Goal: Task Accomplishment & Management: Complete application form

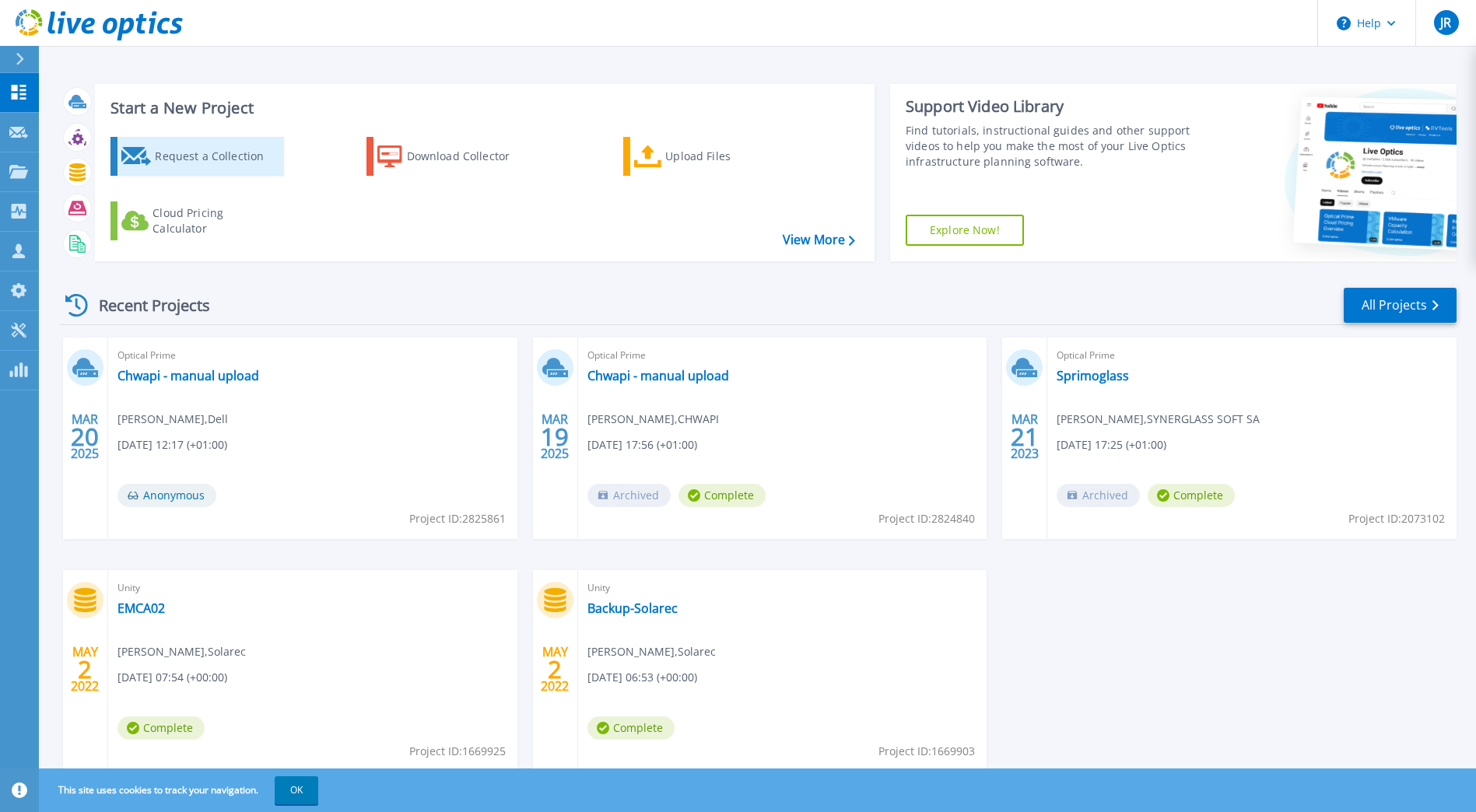
click at [208, 161] on div "Request a Collection" at bounding box center [217, 156] width 124 height 31
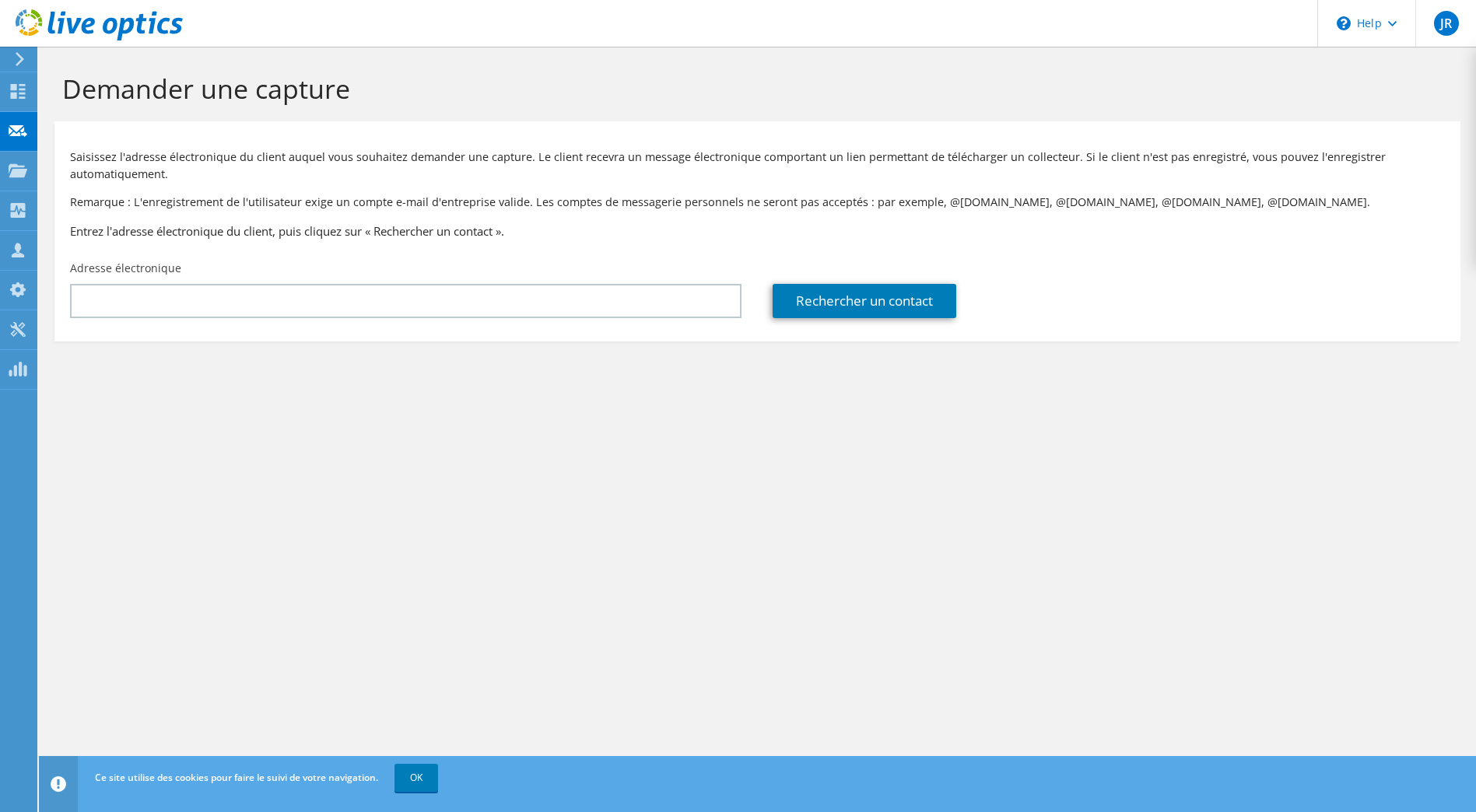
click at [437, 320] on div "Adresse électronique" at bounding box center [406, 289] width 703 height 73
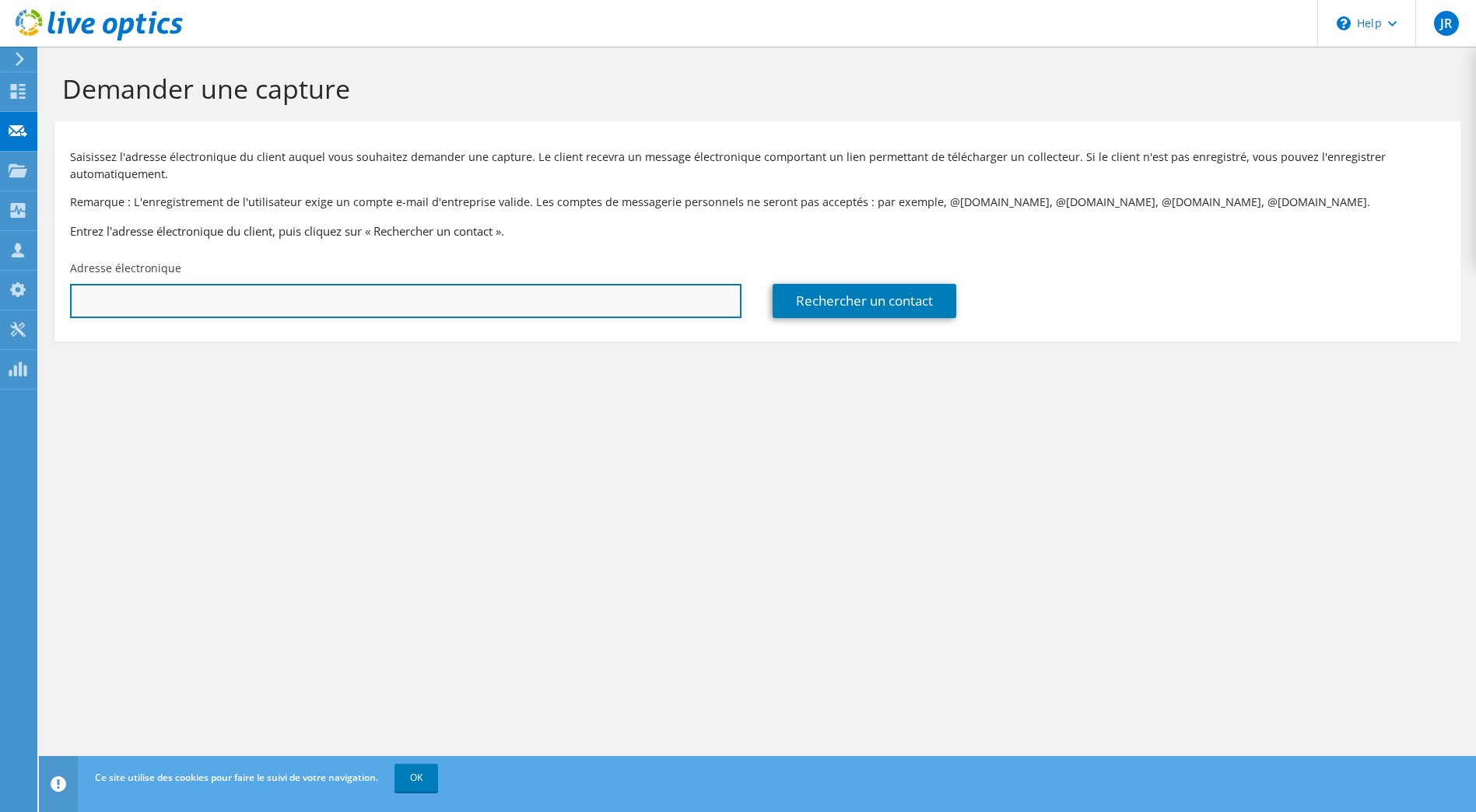
click at [427, 306] on input "text" at bounding box center [406, 301] width 671 height 34
paste input "[EMAIL_ADDRESS][DOMAIN_NAME]"
type input "[EMAIL_ADDRESS][DOMAIN_NAME]"
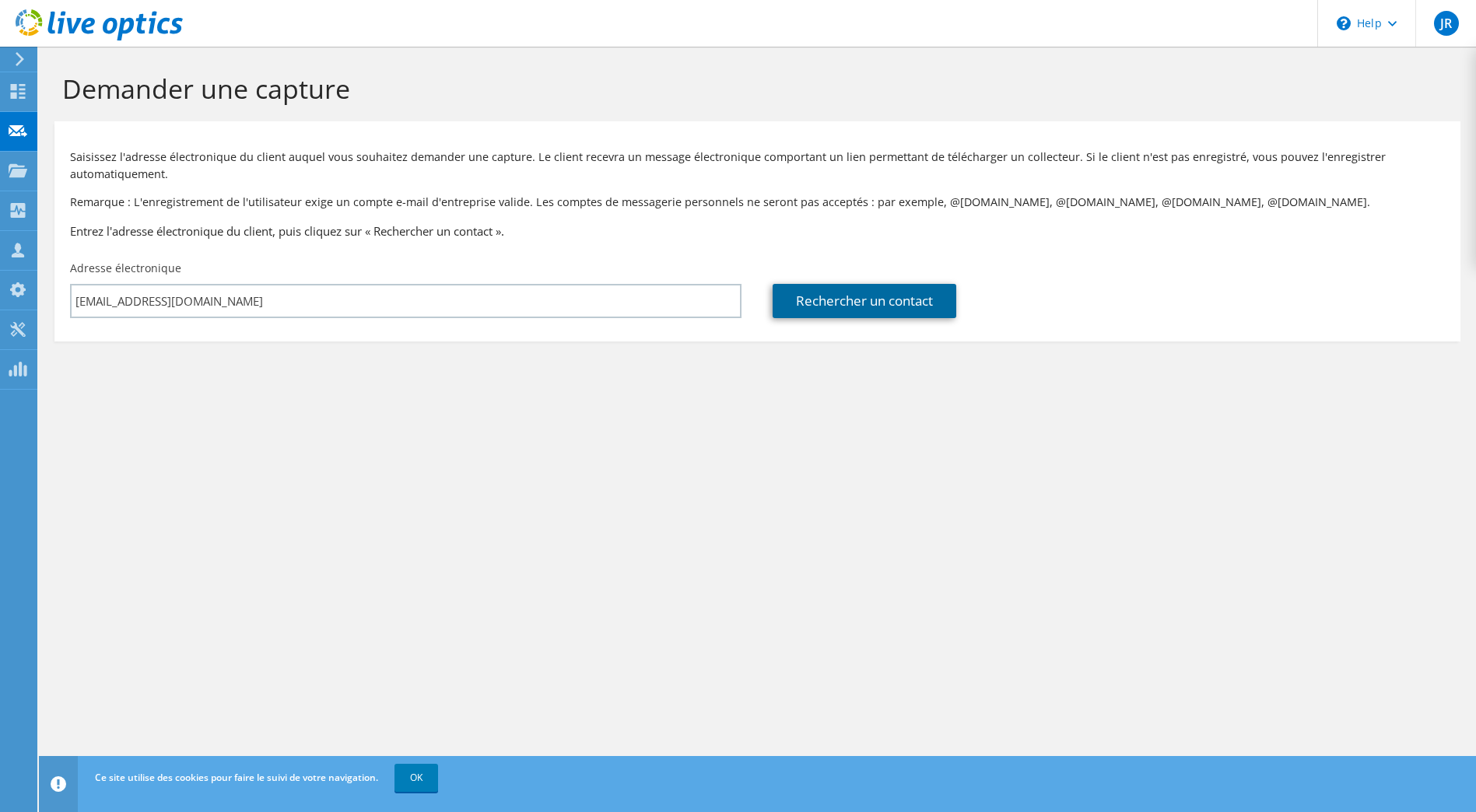
click at [887, 308] on link "Rechercher un contact" at bounding box center [864, 301] width 183 height 34
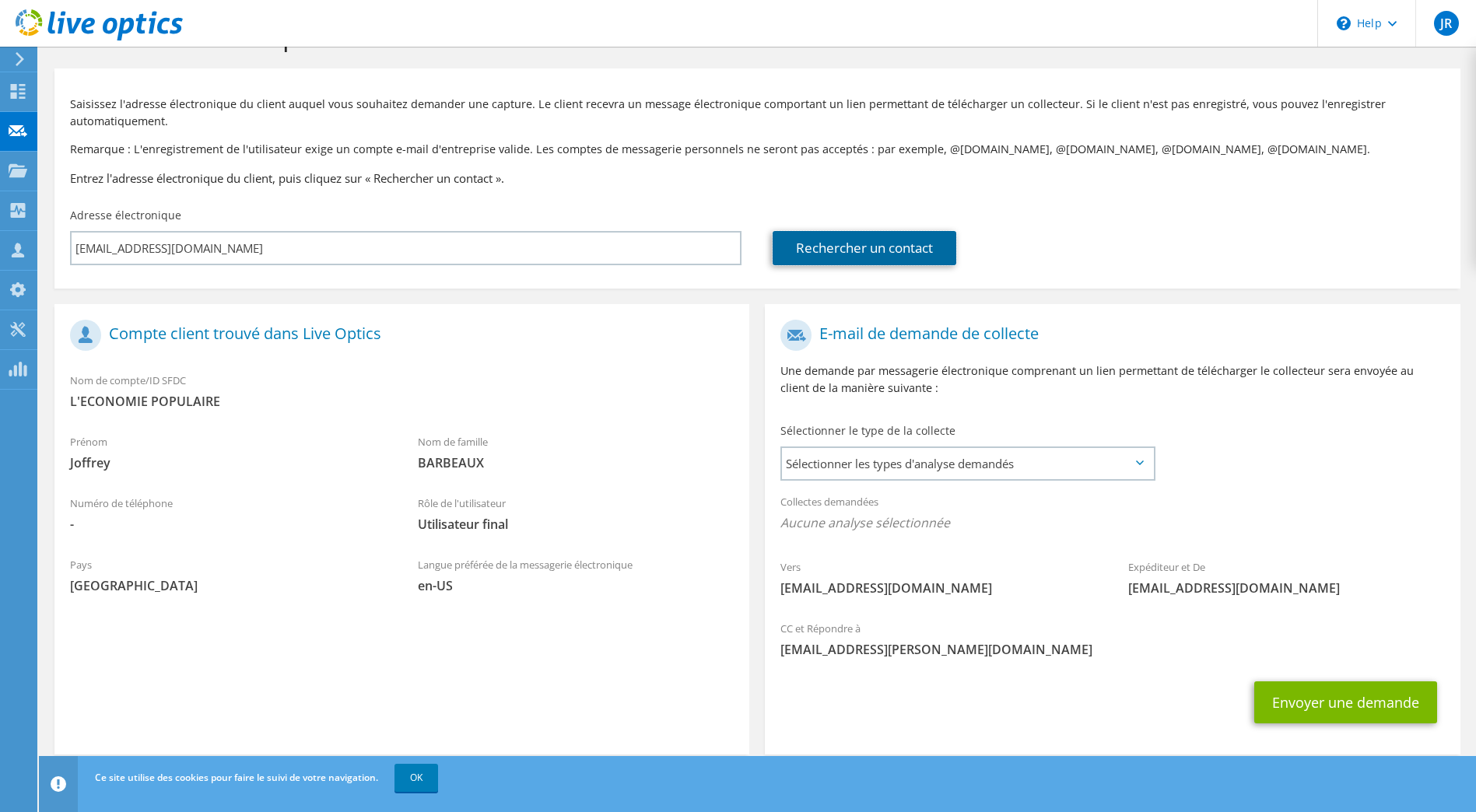
scroll to position [73, 0]
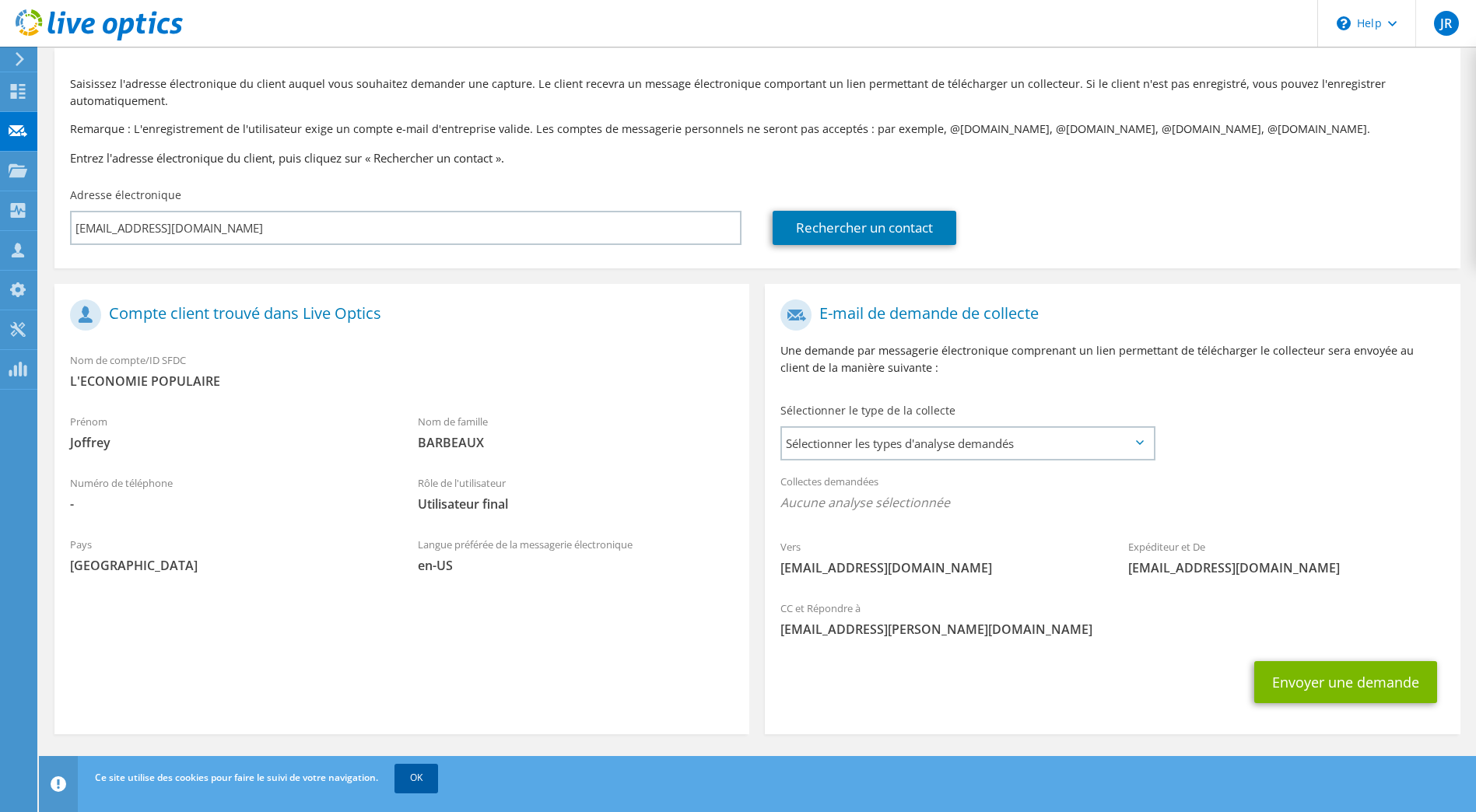
click at [426, 779] on link "OK" at bounding box center [416, 778] width 44 height 28
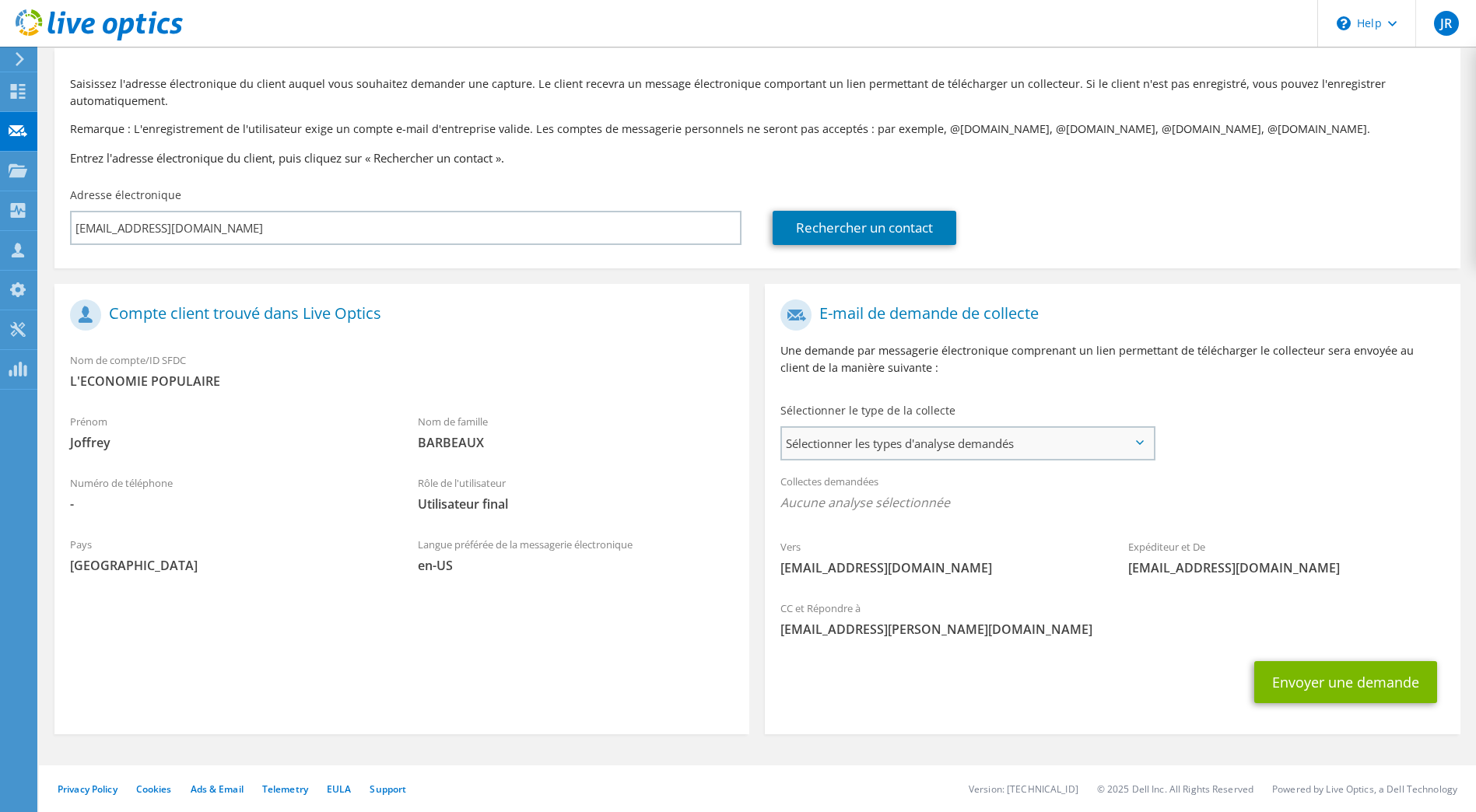
click at [1046, 438] on span "Sélectionner les types d'analyse demandés" at bounding box center [967, 443] width 370 height 31
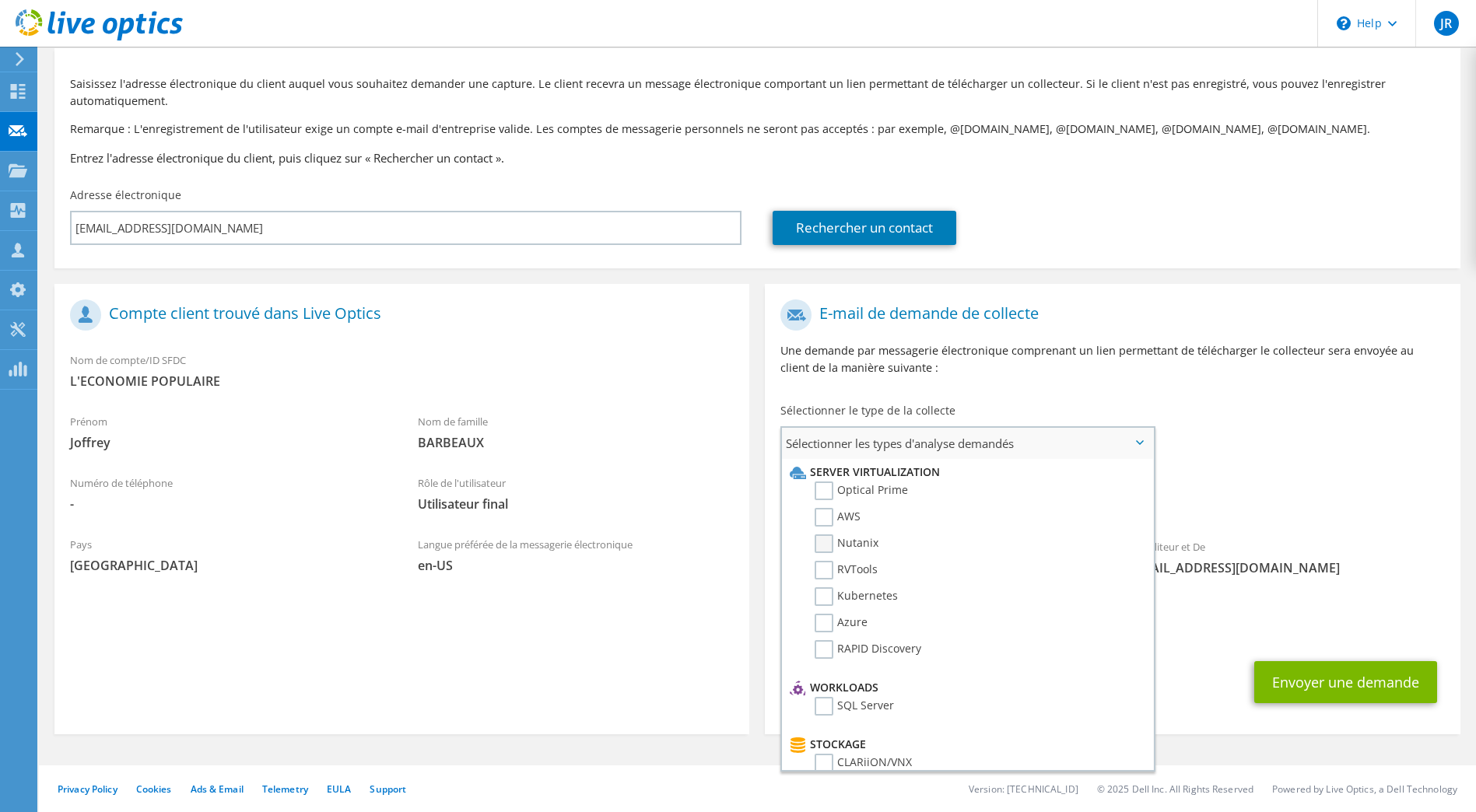
click at [857, 543] on label "Nutanix" at bounding box center [846, 543] width 64 height 19
click at [0, 0] on input "Nutanix" at bounding box center [0, 0] width 0 height 0
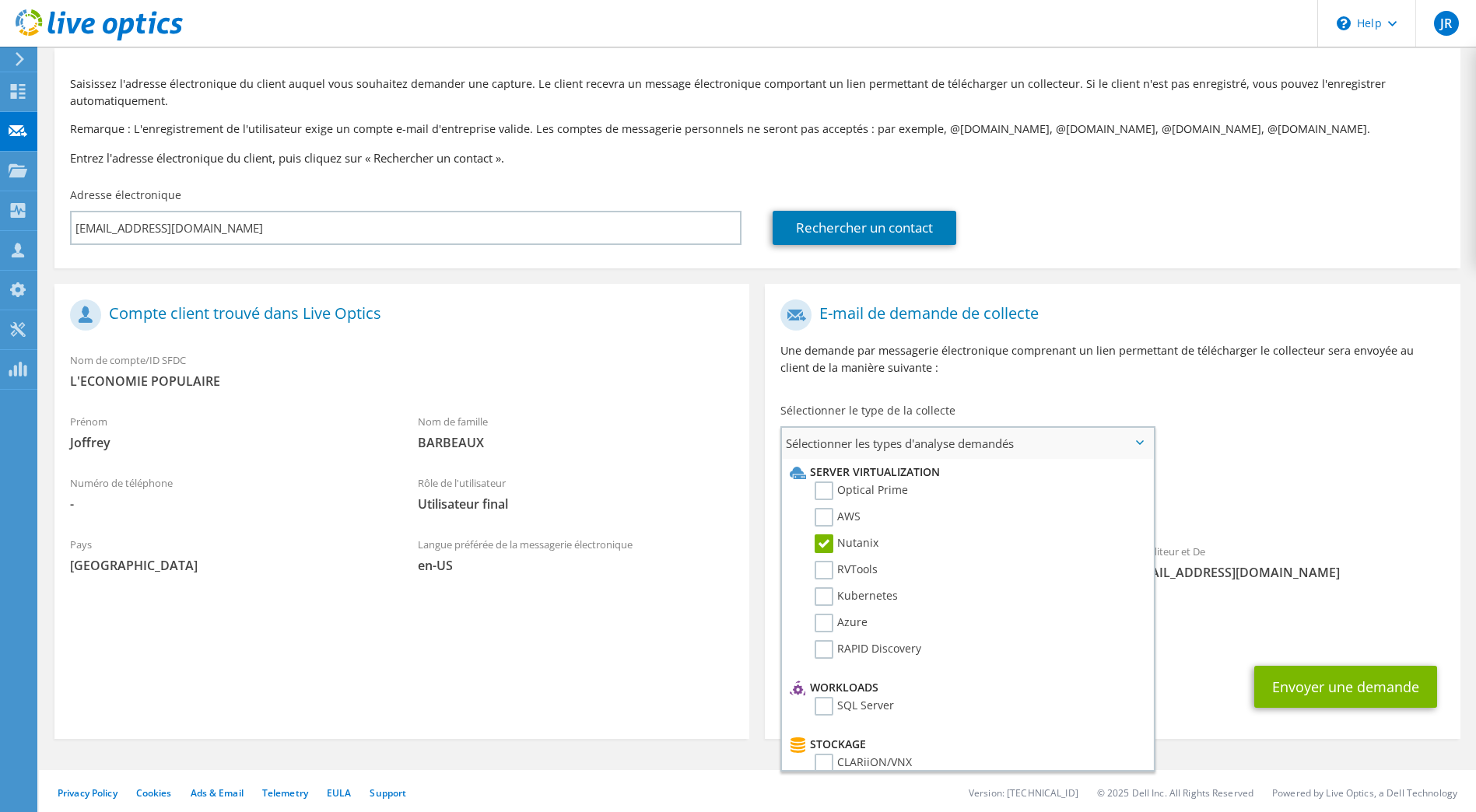
click at [857, 543] on label "Nutanix" at bounding box center [846, 543] width 64 height 19
click at [0, 0] on input "Nutanix" at bounding box center [0, 0] width 0 height 0
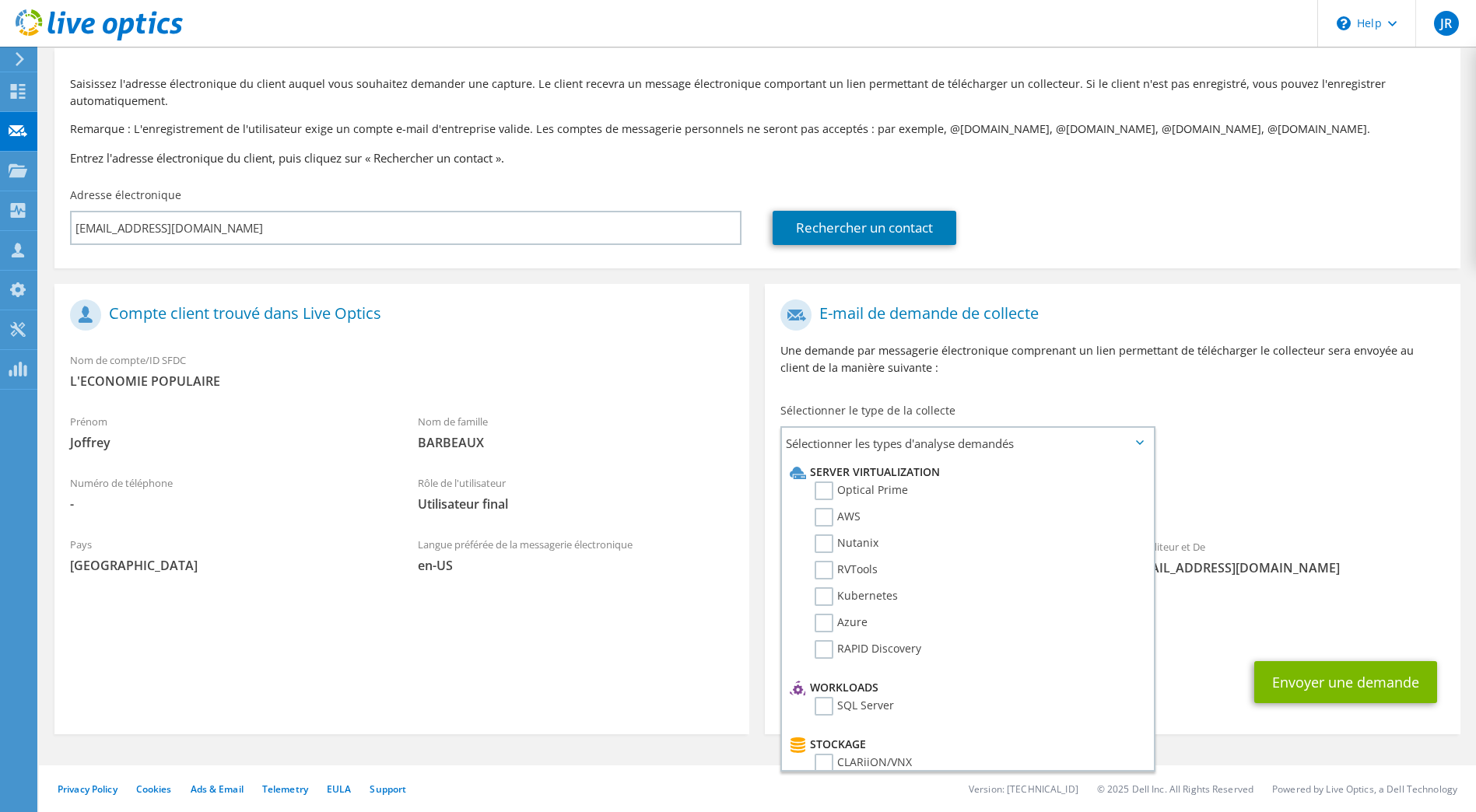
click at [1338, 488] on div "Collectes demandées Aucune analyse sélectionnée" at bounding box center [1112, 493] width 694 height 57
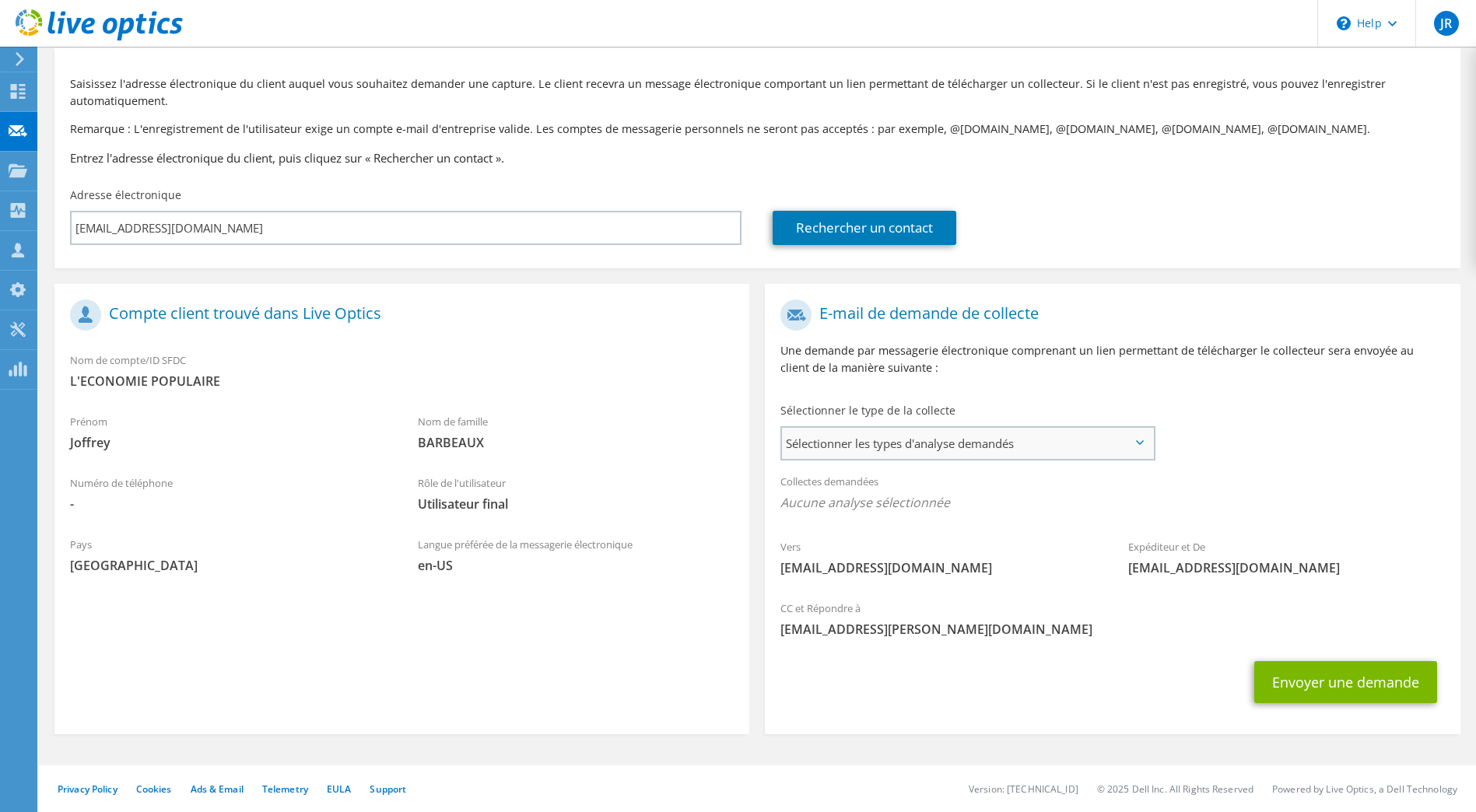
click at [1049, 441] on span "Sélectionner les types d'analyse demandés" at bounding box center [967, 443] width 370 height 31
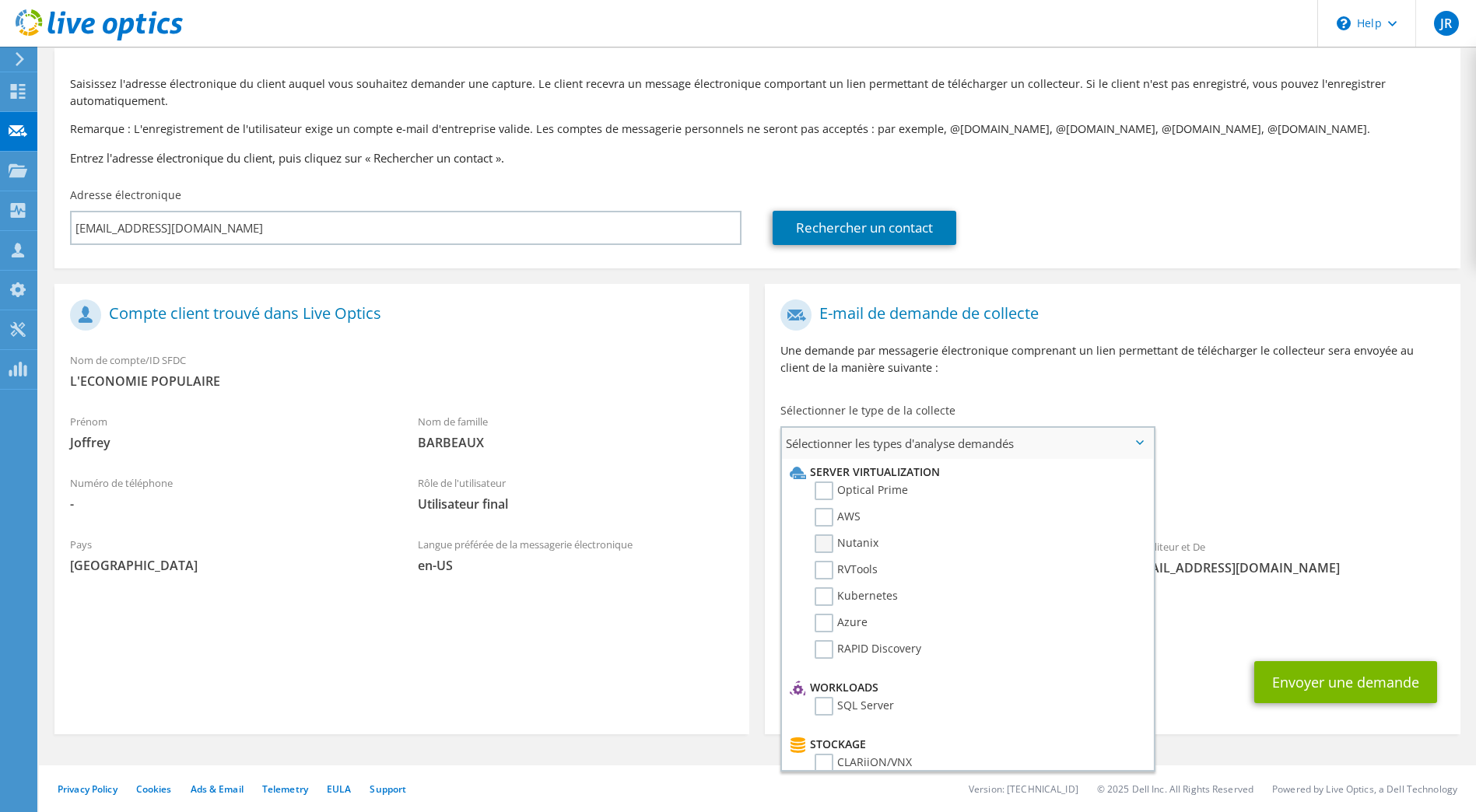
click at [849, 542] on label "Nutanix" at bounding box center [846, 543] width 64 height 19
click at [0, 0] on input "Nutanix" at bounding box center [0, 0] width 0 height 0
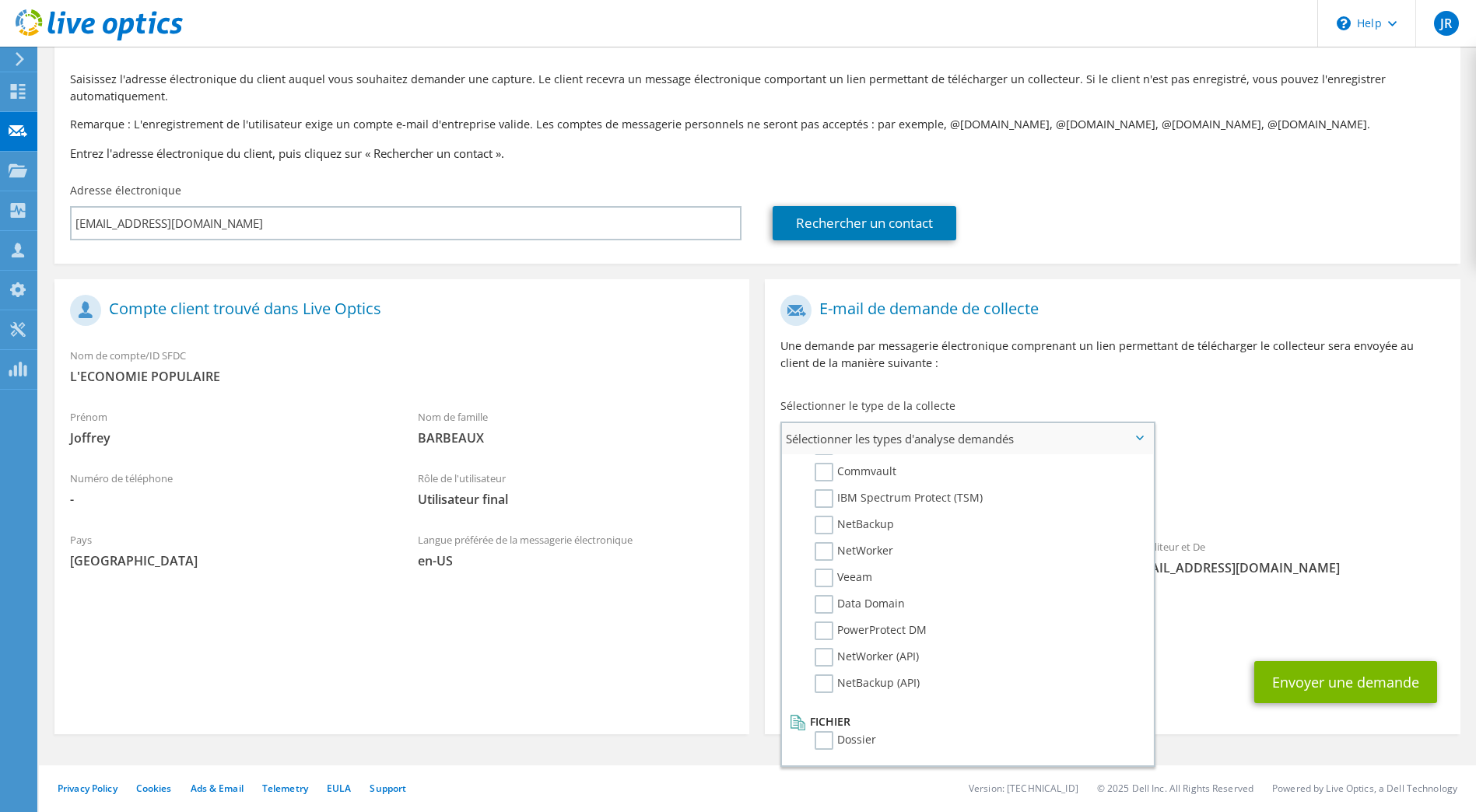
scroll to position [0, 0]
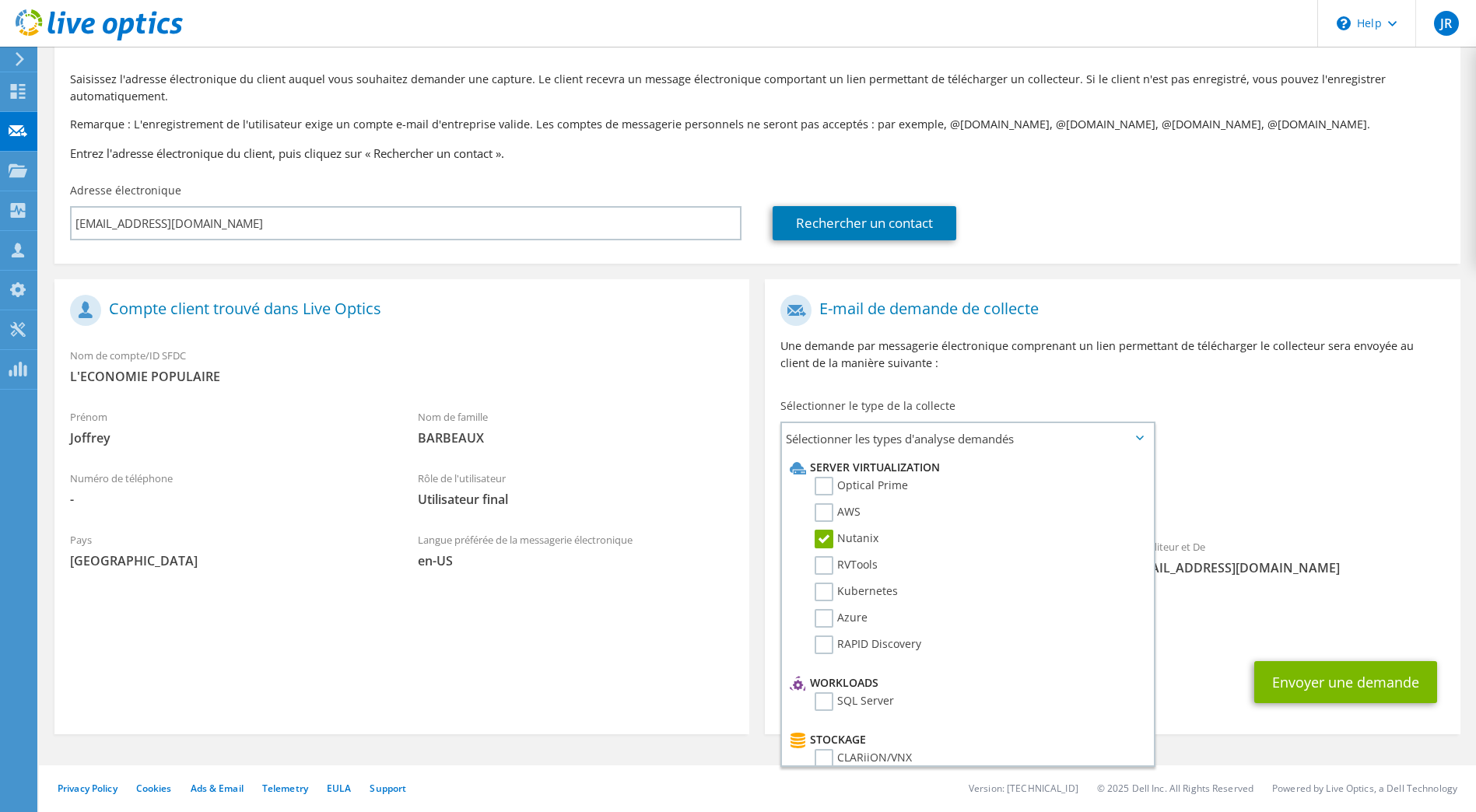
click at [1314, 449] on div "Vers j.barbeaux@pharmacie-familia.be Expéditeur et De liveoptics@liveoptics.com" at bounding box center [1112, 439] width 694 height 305
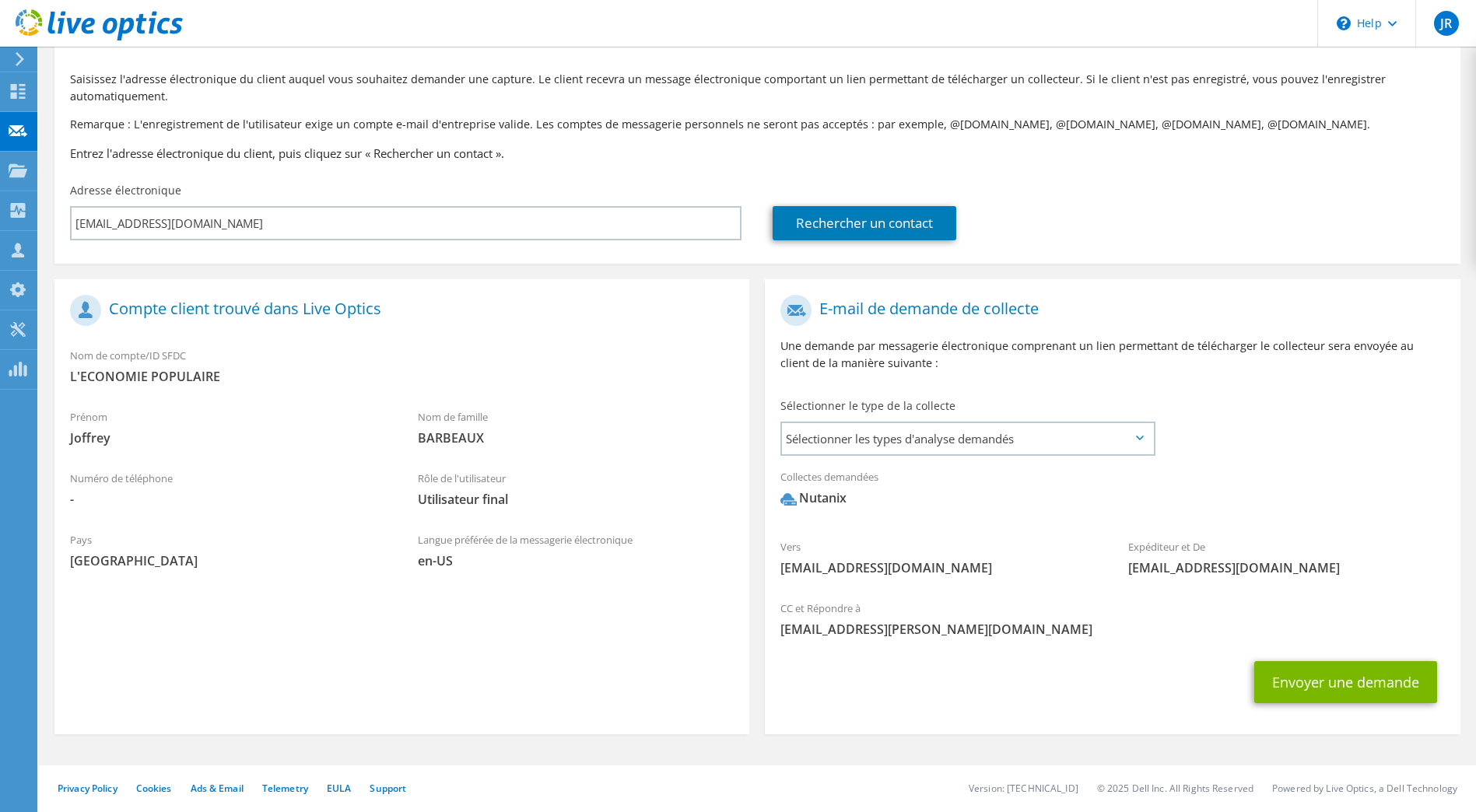
click at [859, 568] on span "[EMAIL_ADDRESS][DOMAIN_NAME]" at bounding box center [939, 568] width 317 height 17
click at [1311, 674] on button "Envoyer une demande" at bounding box center [1345, 681] width 182 height 42
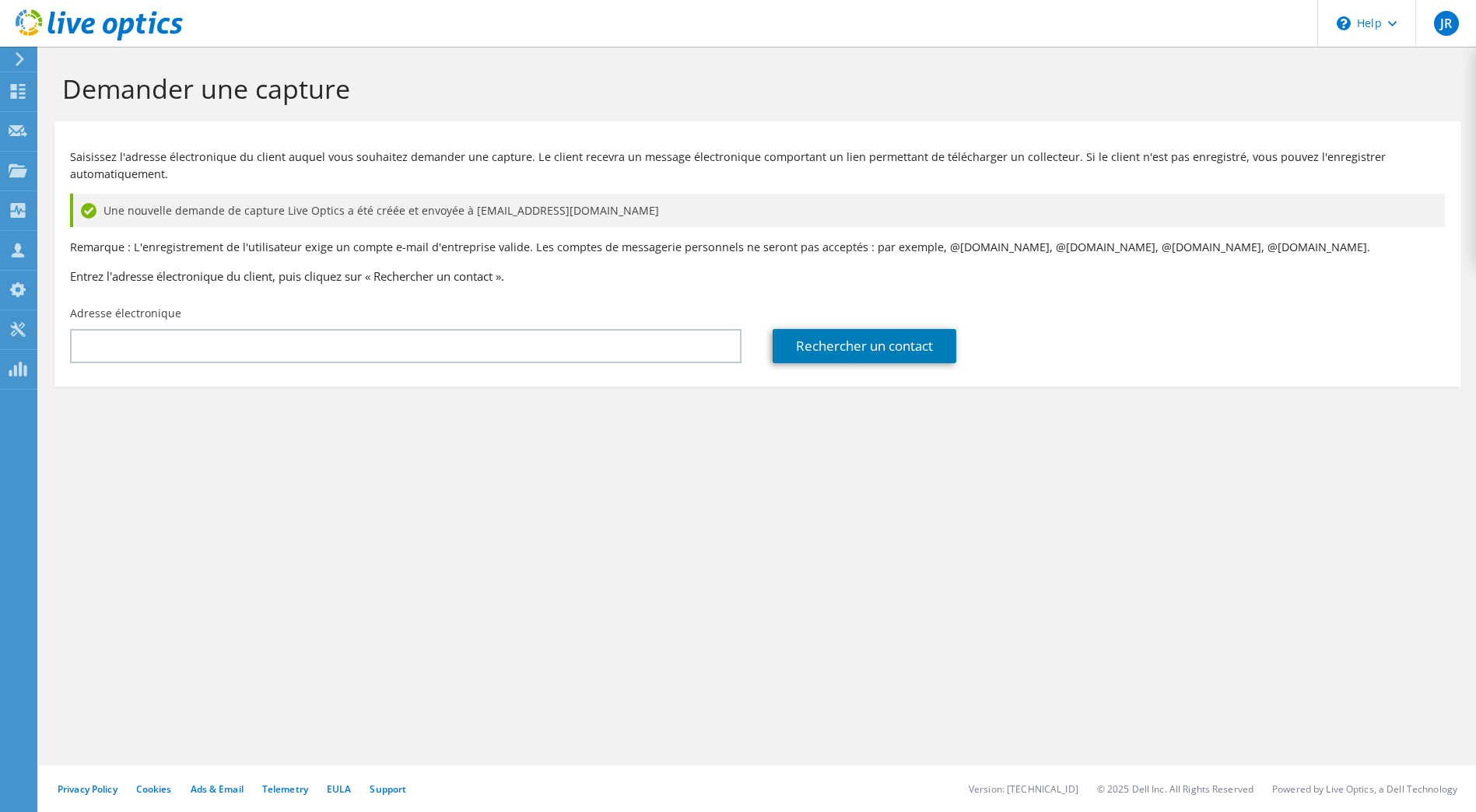
drag, startPoint x: 647, startPoint y: 211, endPoint x: 465, endPoint y: 212, distance: 182.0
click at [465, 212] on div "Une nouvelle demande de capture Live Optics a été créée et envoyée à [EMAIL_ADD…" at bounding box center [757, 210] width 1375 height 33
copy span "[EMAIL_ADDRESS][DOMAIN_NAME]"
